Goal: Navigation & Orientation: Find specific page/section

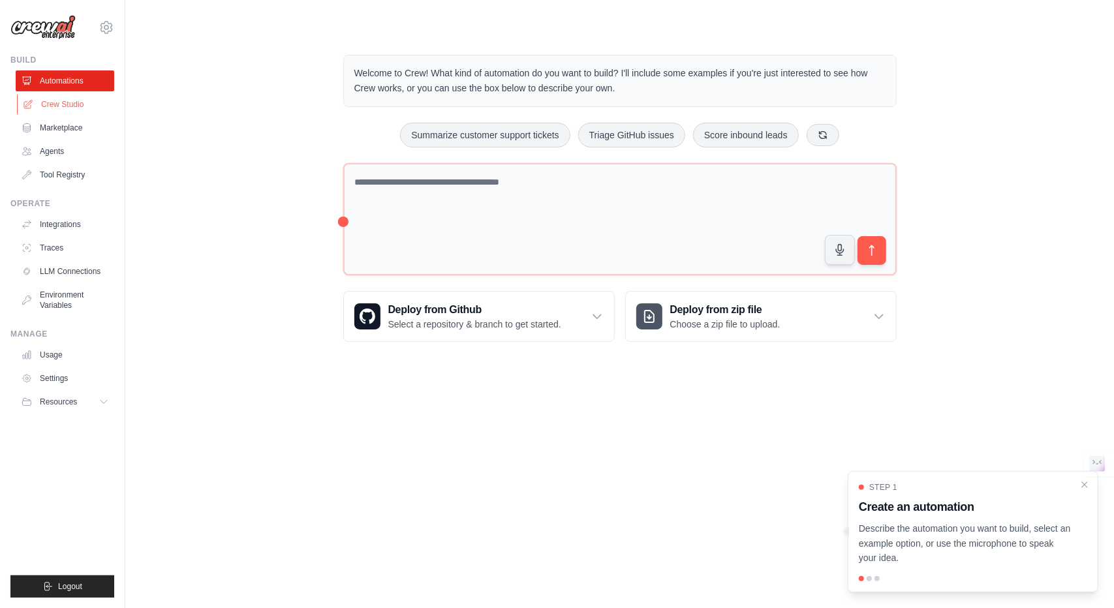
click at [64, 99] on link "Crew Studio" at bounding box center [66, 104] width 99 height 21
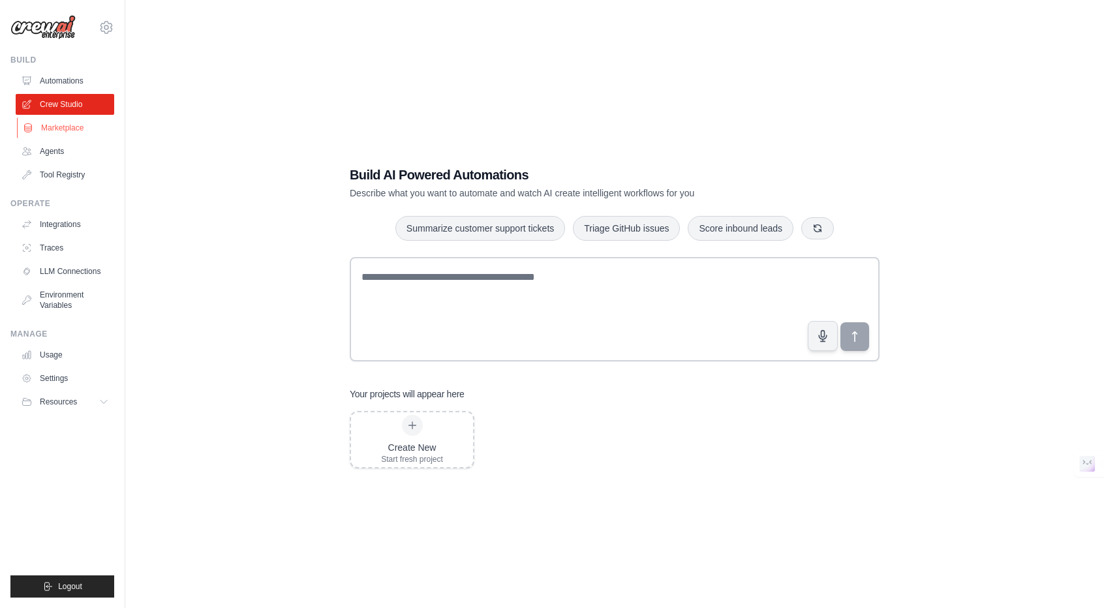
click at [74, 138] on link "Marketplace" at bounding box center [66, 127] width 99 height 21
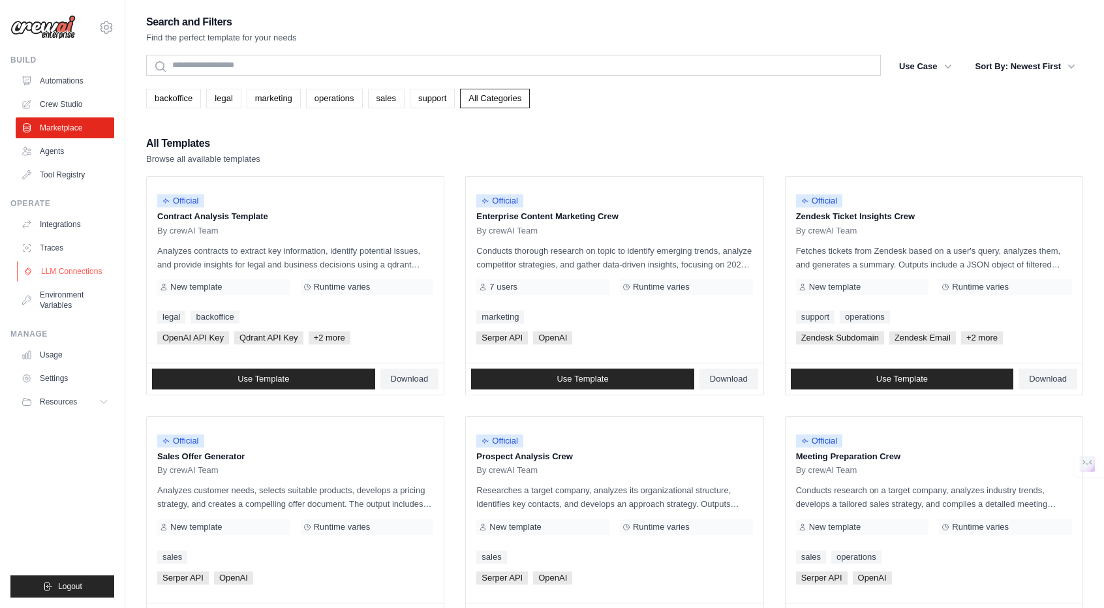
click at [60, 273] on link "LLM Connections" at bounding box center [66, 271] width 99 height 21
